Goal: Task Accomplishment & Management: Manage account settings

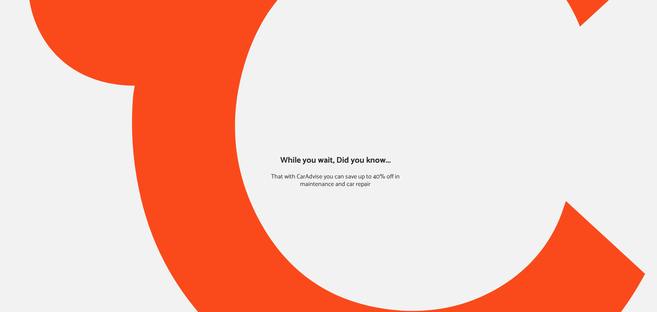
type input "*****"
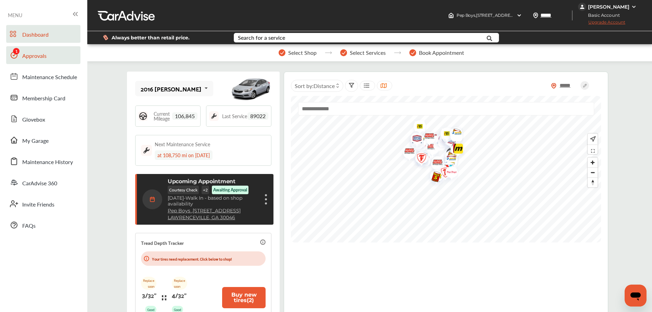
drag, startPoint x: 24, startPoint y: 55, endPoint x: 40, endPoint y: 58, distance: 15.6
click at [24, 55] on span "Approvals" at bounding box center [34, 56] width 24 height 9
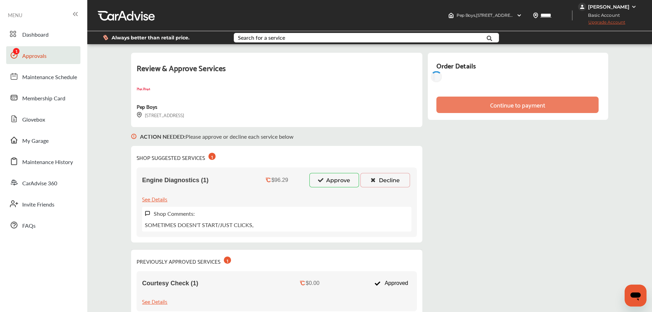
click at [333, 186] on button "Approve" at bounding box center [335, 180] width 50 height 14
